Goal: Information Seeking & Learning: Learn about a topic

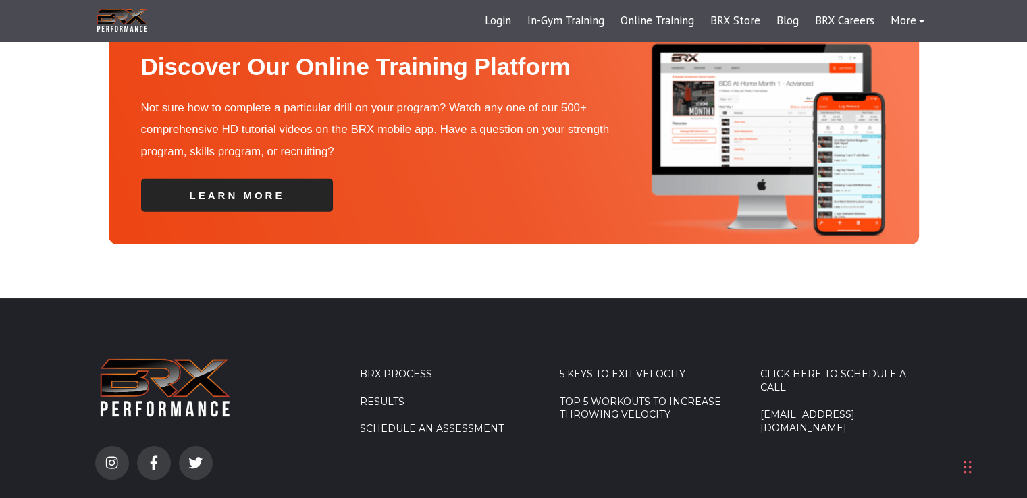
scroll to position [3920, 0]
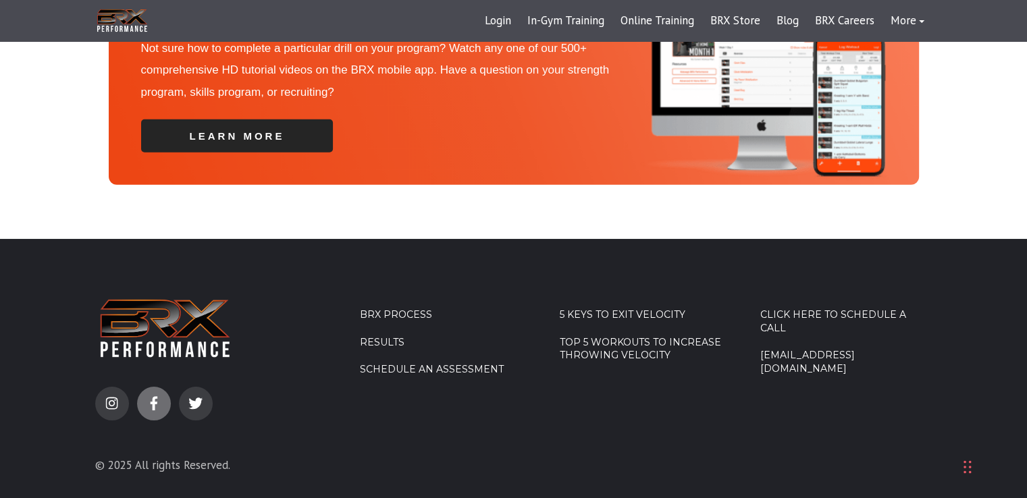
click at [150, 396] on icon at bounding box center [153, 403] width 7 height 15
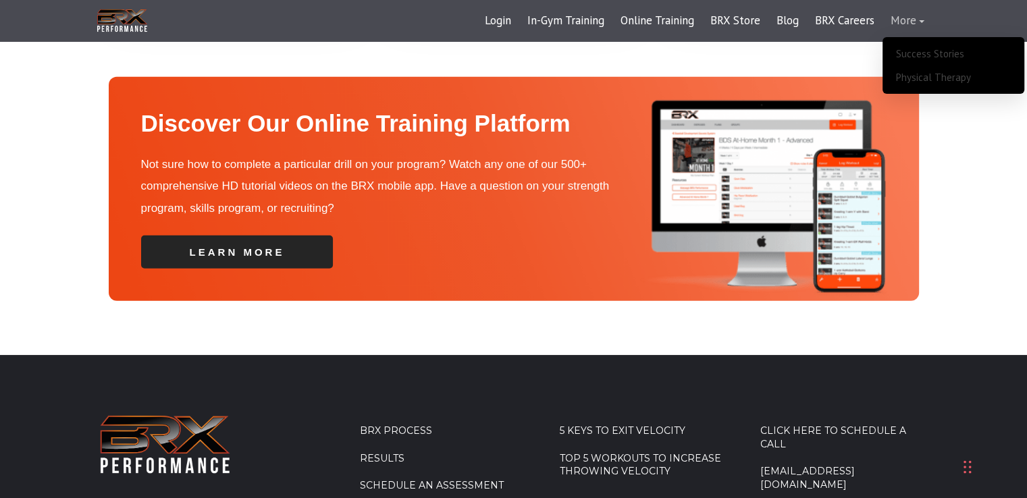
scroll to position [3863, 0]
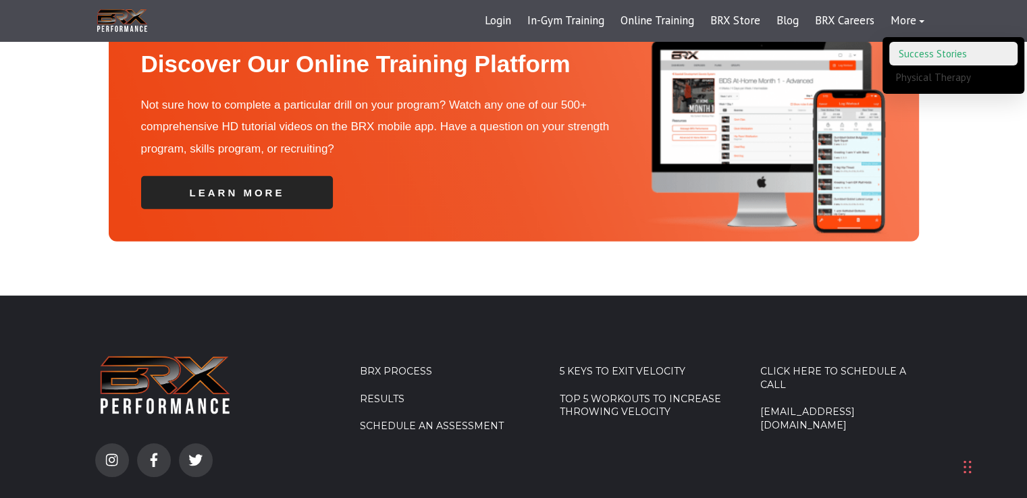
click at [921, 48] on link "Success Stories" at bounding box center [953, 54] width 128 height 24
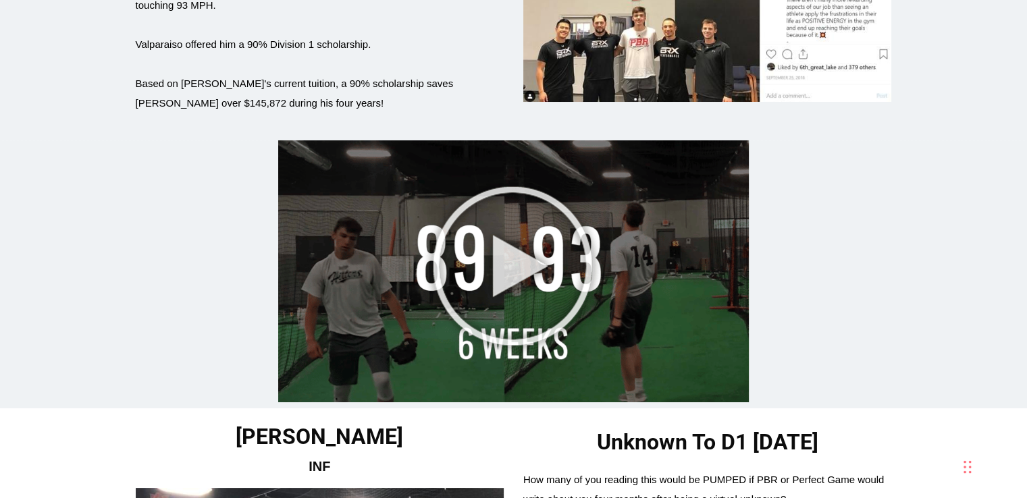
scroll to position [2769, 0]
